Goal: Check status: Check status

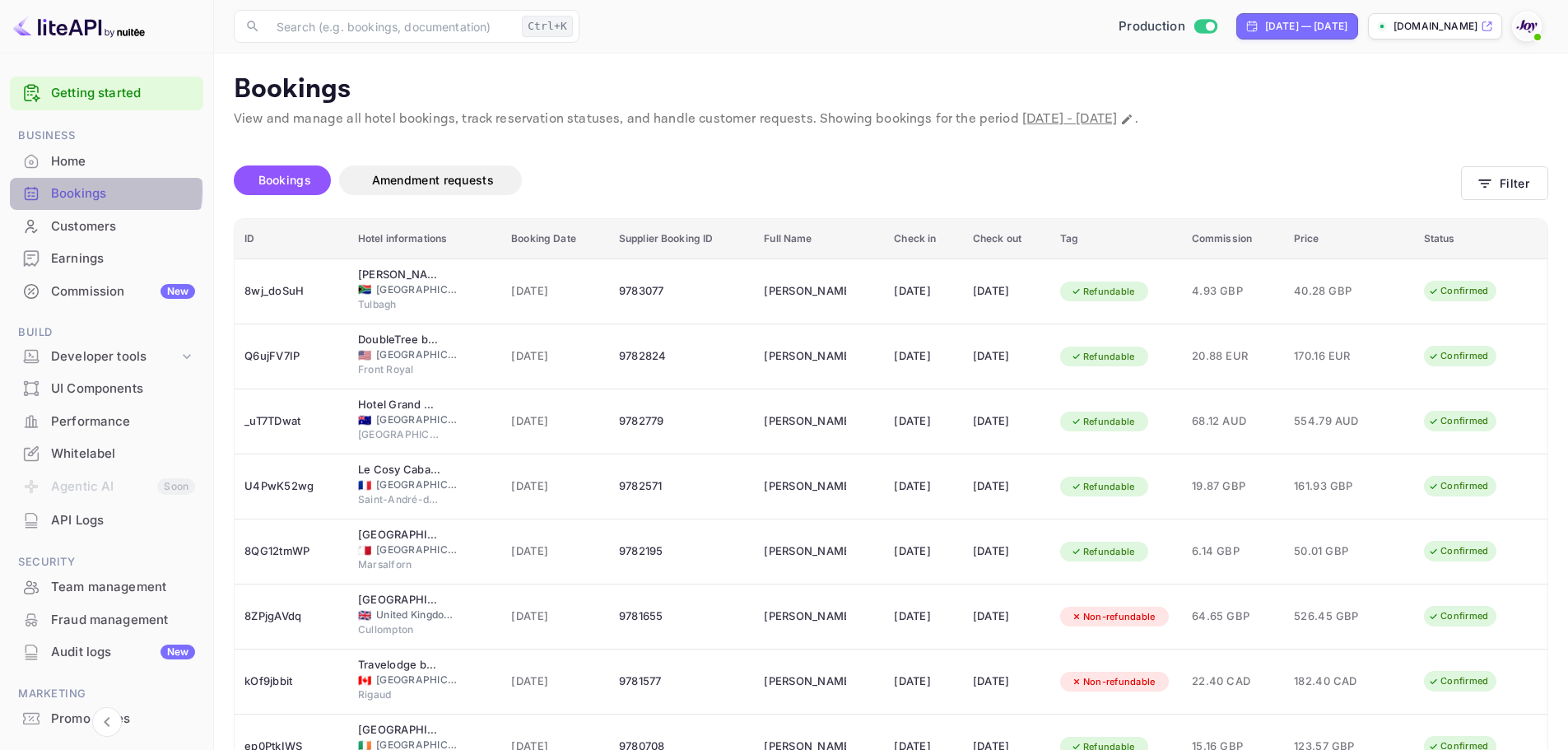
click at [92, 190] on div "Bookings" at bounding box center [123, 194] width 144 height 19
click at [1493, 183] on icon "button" at bounding box center [1484, 183] width 16 height 16
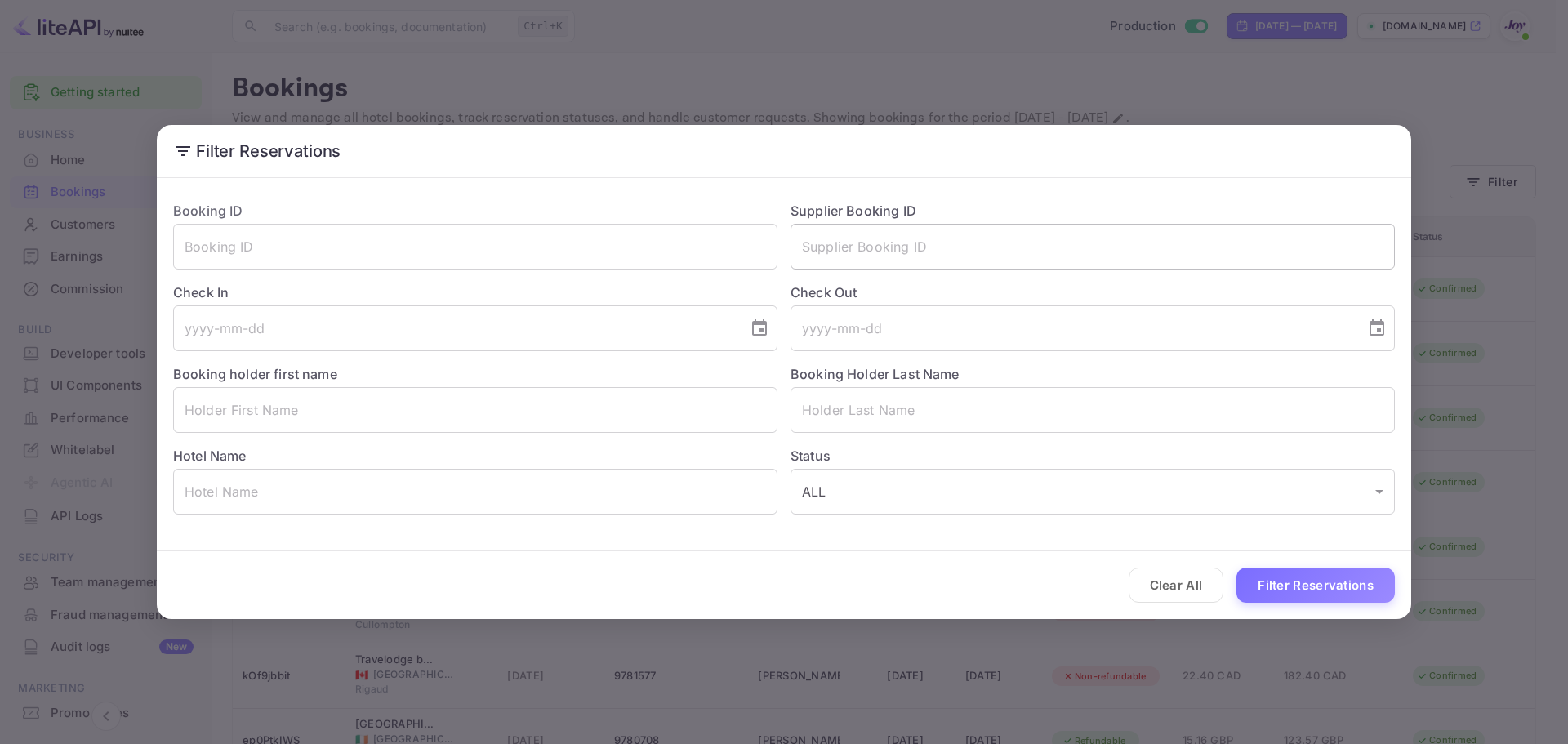
click at [826, 245] on input "text" at bounding box center [1093, 247] width 605 height 46
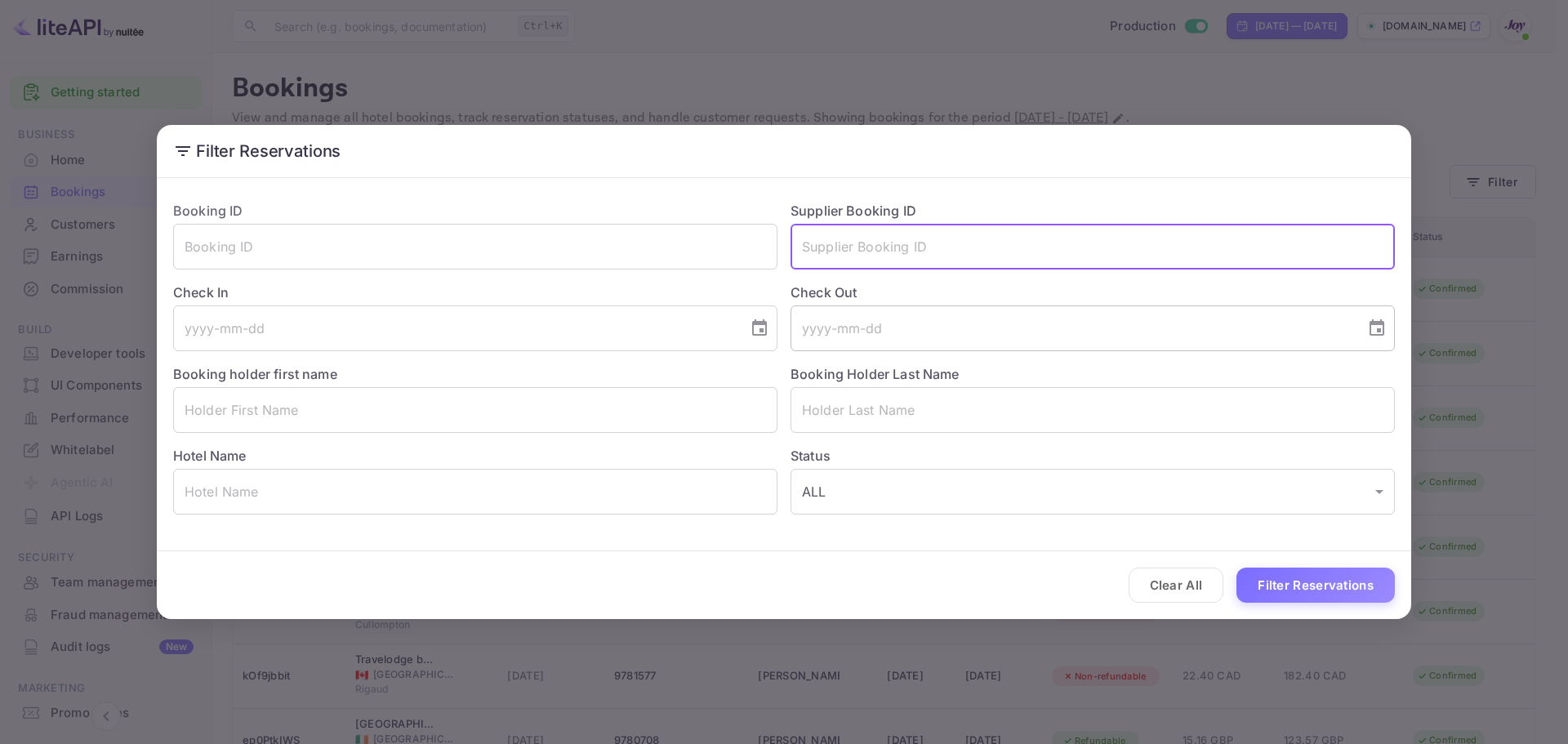
paste input "9524210"
type input "9524210"
click at [1295, 559] on div "Clear All Filter Reservations" at bounding box center [783, 585] width 1254 height 68
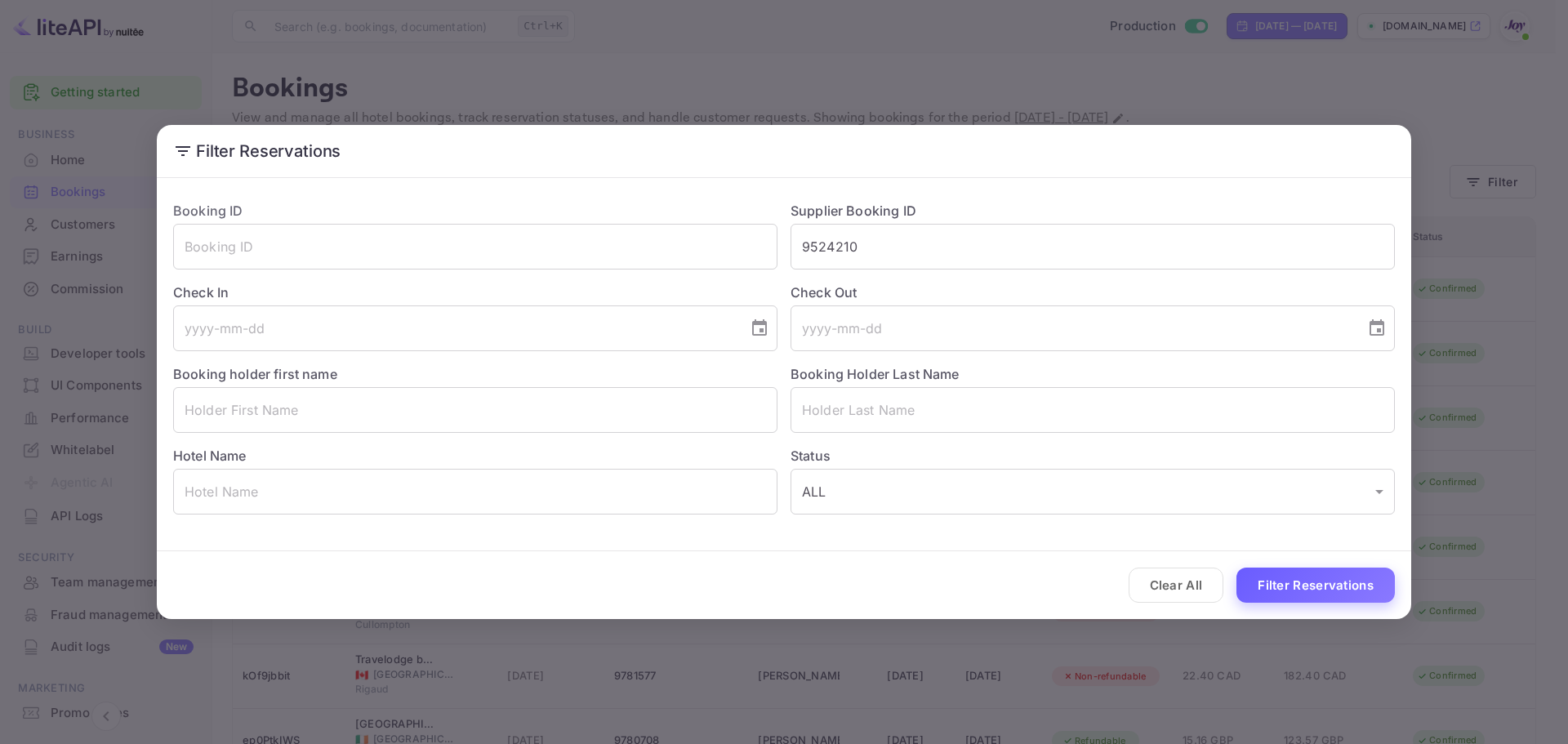
click at [1292, 572] on button "Filter Reservations" at bounding box center [1315, 585] width 158 height 35
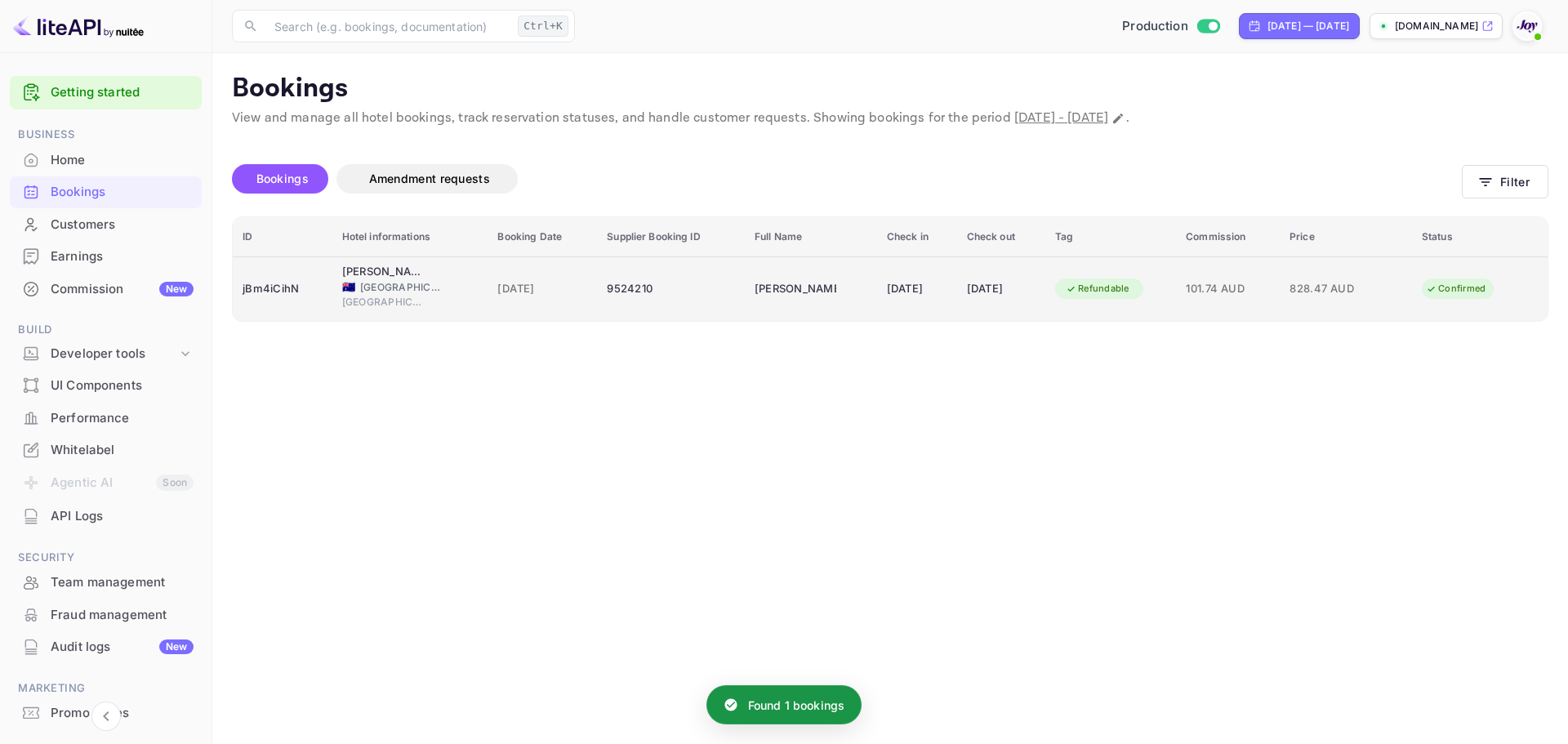
click at [257, 279] on div "jBm4iCihN" at bounding box center [282, 289] width 80 height 26
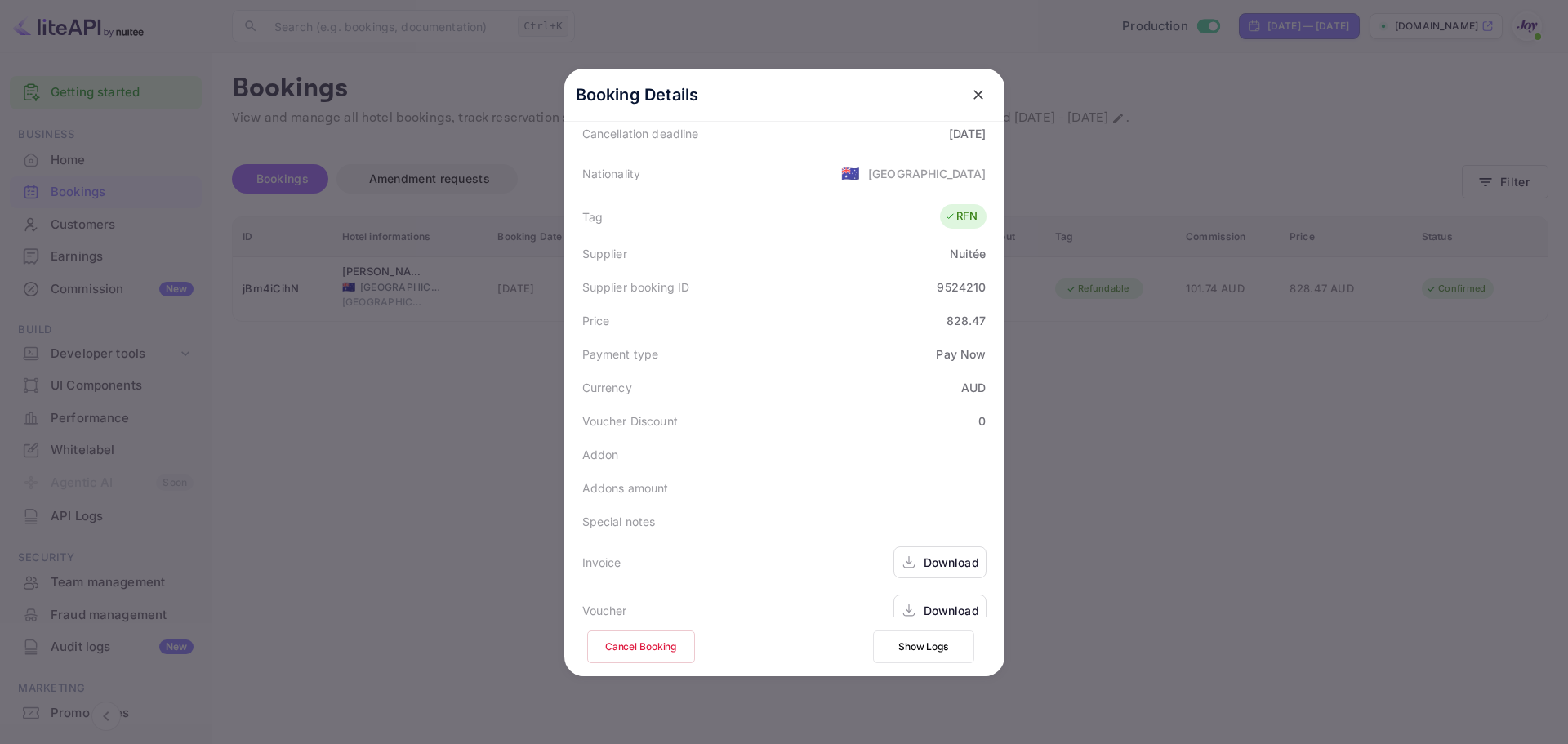
scroll to position [396, 0]
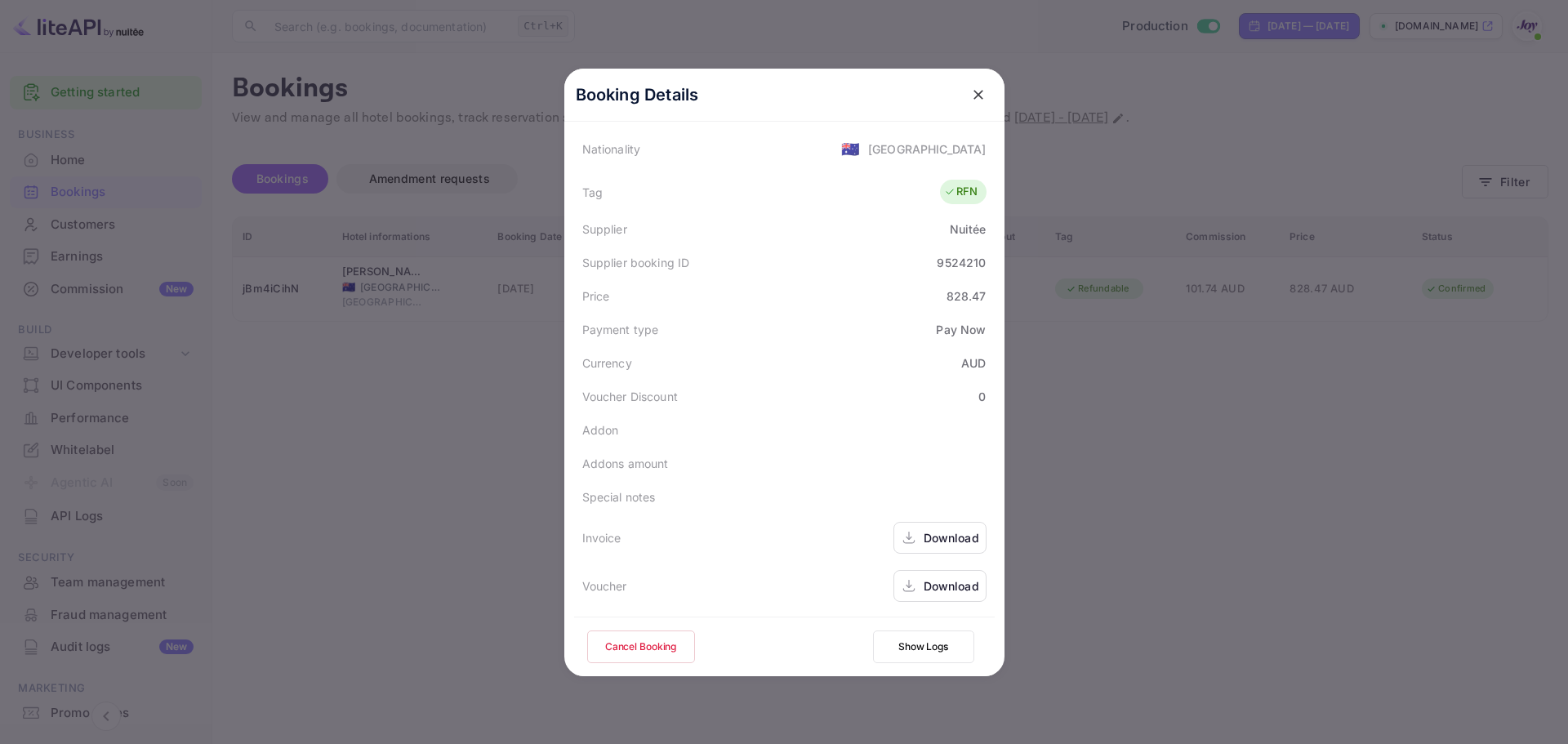
click at [943, 594] on div "Download" at bounding box center [940, 585] width 94 height 31
click at [283, 424] on div at bounding box center [784, 372] width 1568 height 744
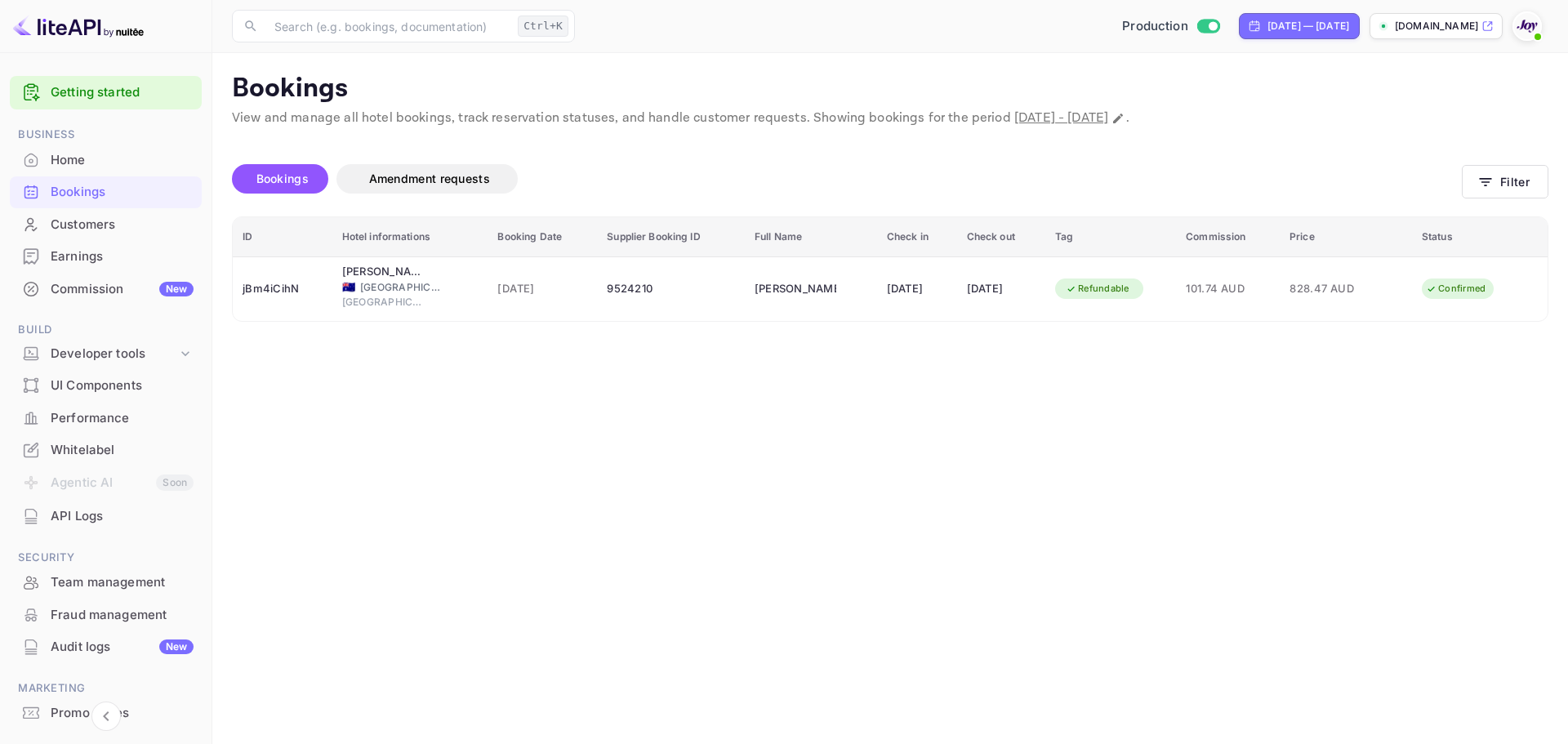
click at [106, 198] on div "Bookings" at bounding box center [122, 192] width 143 height 19
click at [1498, 188] on button "Filter" at bounding box center [1505, 181] width 87 height 33
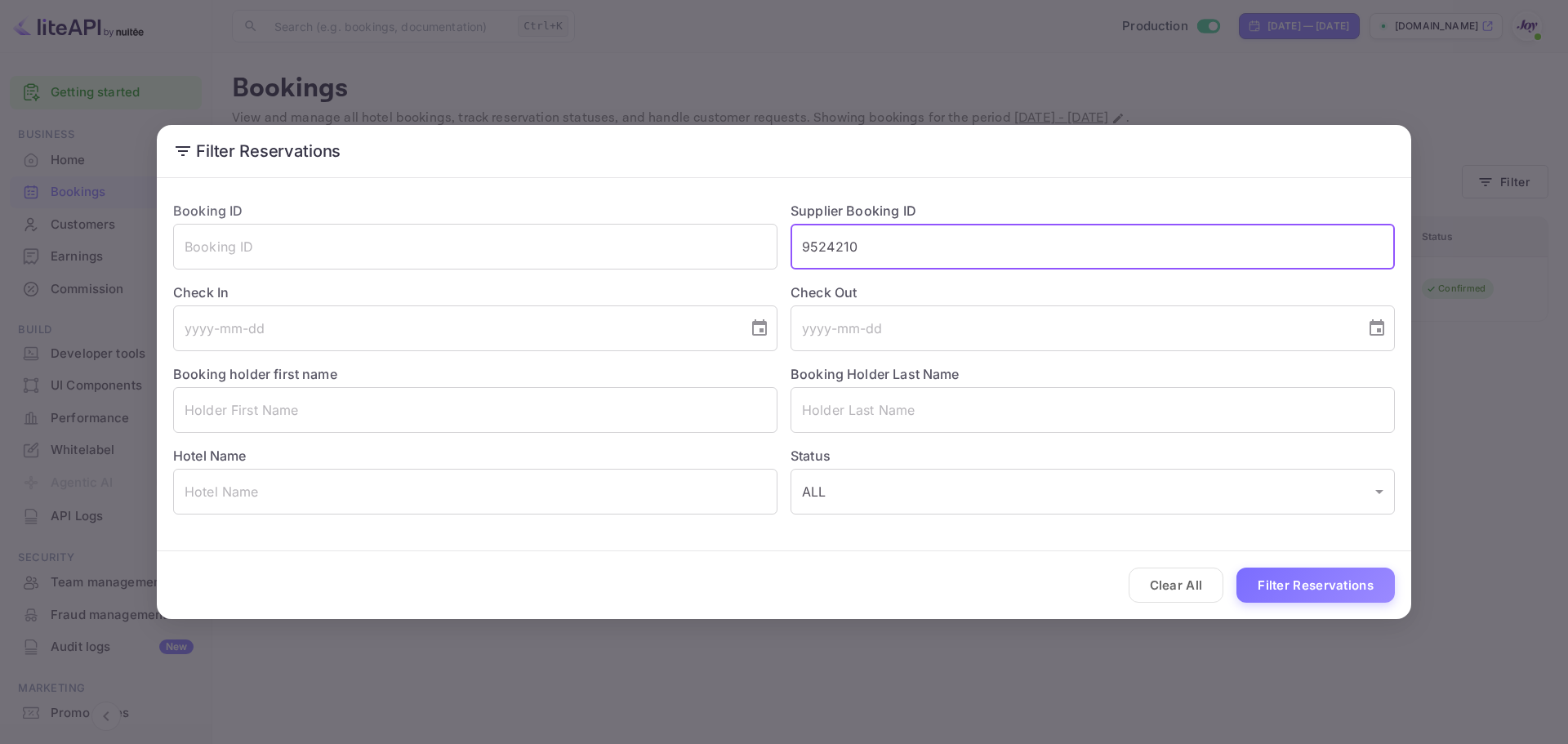
drag, startPoint x: 853, startPoint y: 238, endPoint x: 777, endPoint y: 214, distance: 79.7
click at [776, 231] on div "Booking ID ​ Supplier Booking ID 9524210 ​ Check In ​ Check Out ​ Booking holde…" at bounding box center [777, 351] width 1235 height 327
